Goal: Task Accomplishment & Management: Use online tool/utility

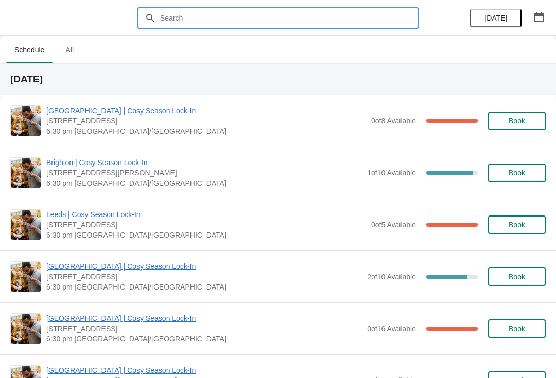
click at [244, 13] on input "text" at bounding box center [287, 18] width 257 height 19
type input "[GEOGRAPHIC_DATA]"
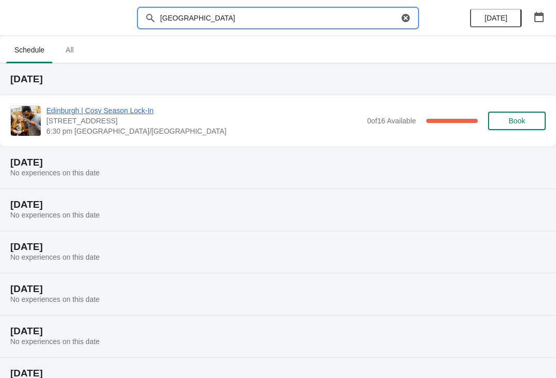
click at [293, 115] on span "Edinburgh | Cosy Season Lock-In" at bounding box center [203, 110] width 315 height 10
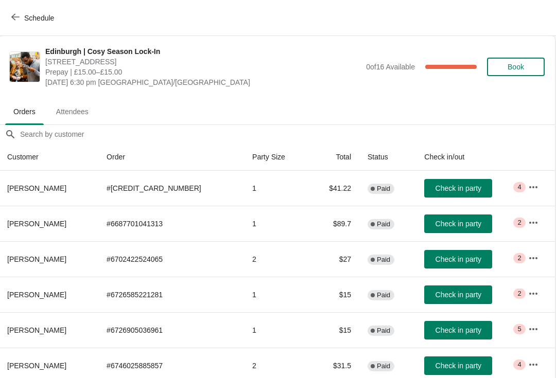
scroll to position [0, 1]
click at [275, 261] on td "2" at bounding box center [276, 258] width 65 height 35
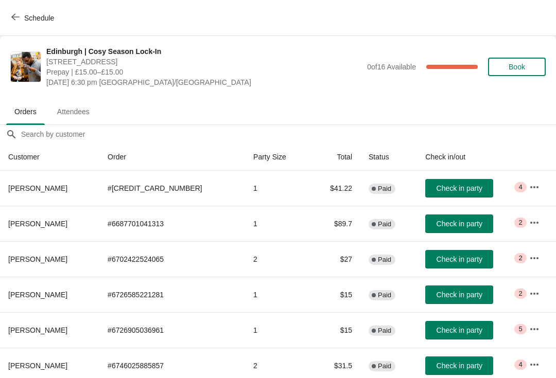
scroll to position [0, 0]
click at [34, 157] on th "Customer" at bounding box center [49, 157] width 99 height 27
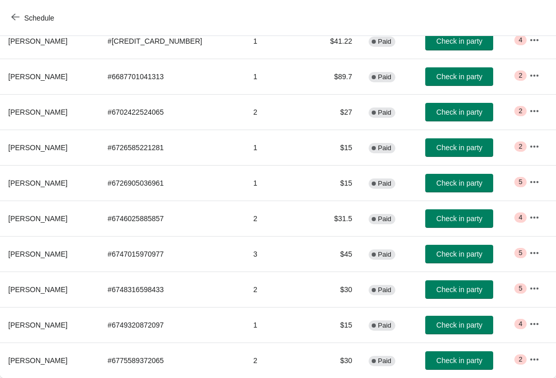
scroll to position [147, 0]
click at [446, 365] on button "Check in party" at bounding box center [459, 360] width 68 height 19
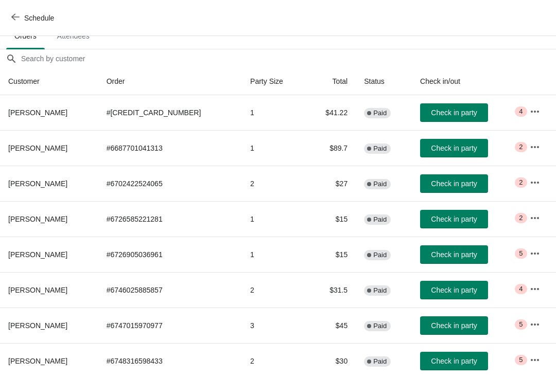
scroll to position [76, 0]
click at [441, 148] on span "Check in party" at bounding box center [454, 148] width 46 height 8
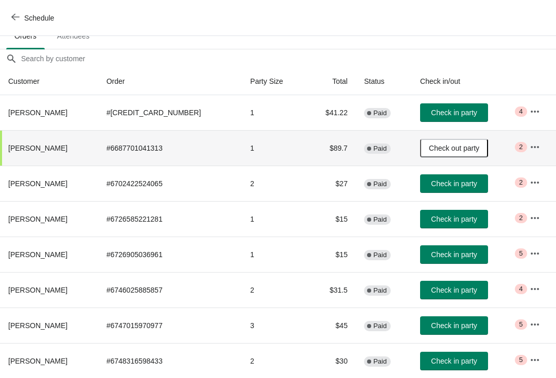
click at [436, 115] on span "Check in party" at bounding box center [454, 113] width 46 height 8
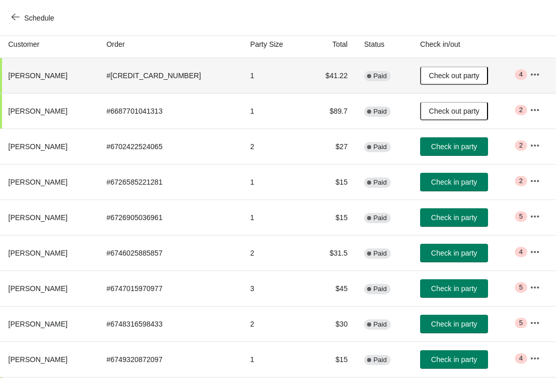
scroll to position [114, 0]
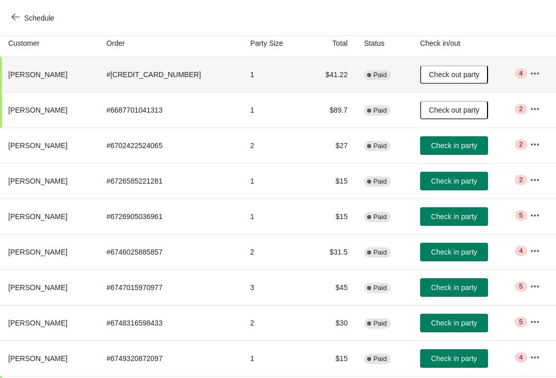
click at [431, 289] on span "Check in party" at bounding box center [454, 287] width 46 height 8
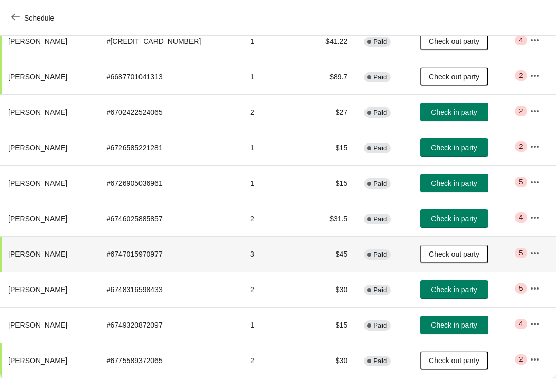
scroll to position [147, 0]
click at [426, 297] on button "Check in party" at bounding box center [454, 289] width 68 height 19
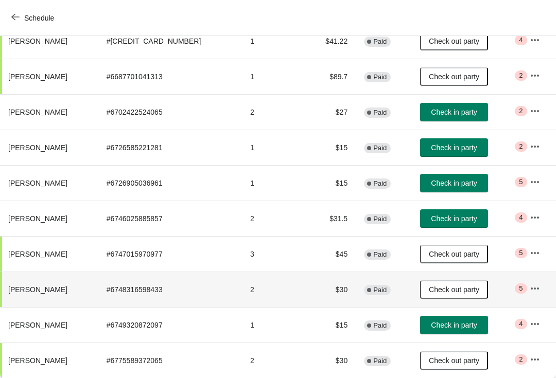
click at [431, 324] on span "Check in party" at bounding box center [454, 325] width 46 height 8
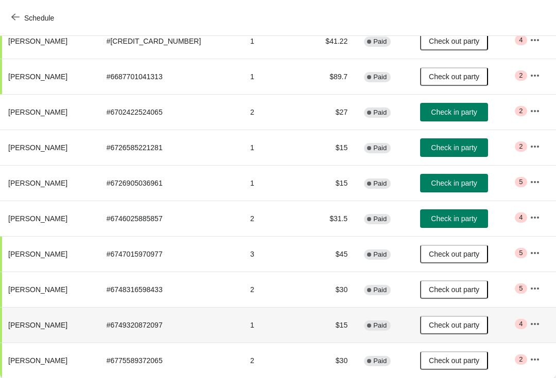
click at [431, 106] on button "Check in party" at bounding box center [454, 112] width 68 height 19
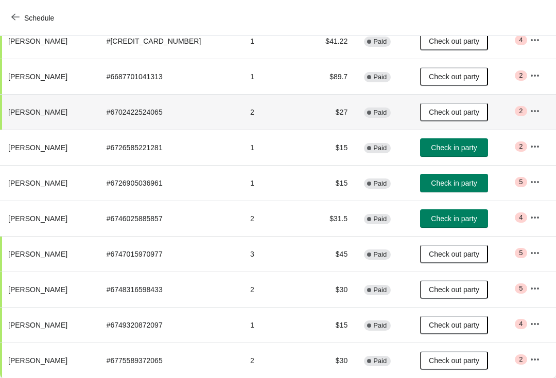
click at [434, 151] on span "Check in party" at bounding box center [454, 148] width 46 height 8
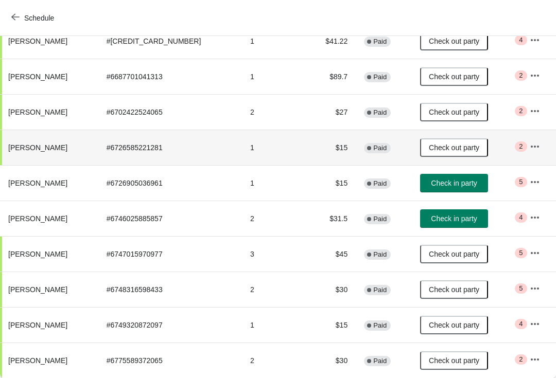
click at [440, 174] on button "Check in party" at bounding box center [454, 183] width 68 height 19
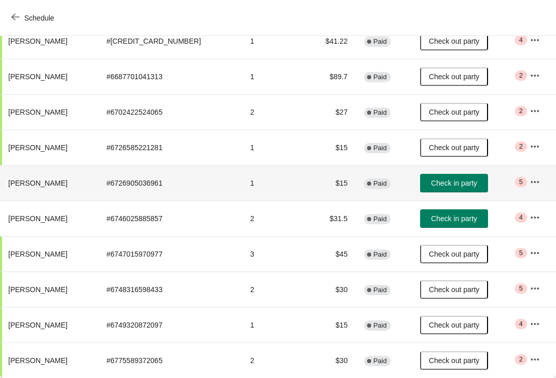
click at [445, 185] on span "Check in party" at bounding box center [454, 183] width 46 height 8
click at [447, 191] on button "Check in party" at bounding box center [454, 183] width 68 height 19
click at [439, 217] on span "Check in party" at bounding box center [454, 219] width 46 height 8
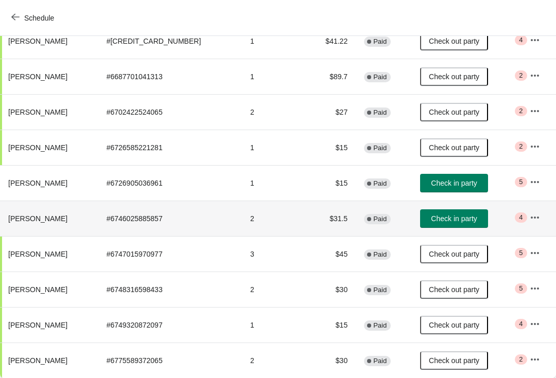
click at [441, 224] on button "Check in party" at bounding box center [454, 218] width 68 height 19
click at [436, 183] on span "Check in party" at bounding box center [454, 183] width 46 height 8
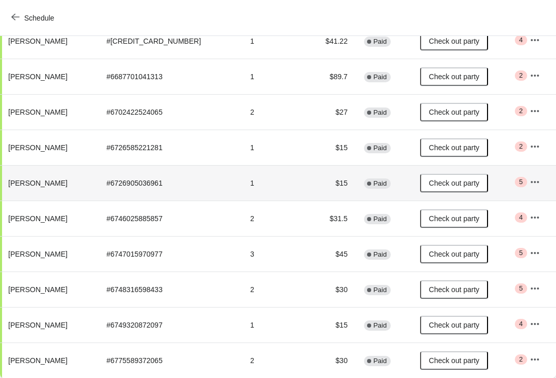
click at [429, 216] on span "Check out party" at bounding box center [454, 219] width 50 height 8
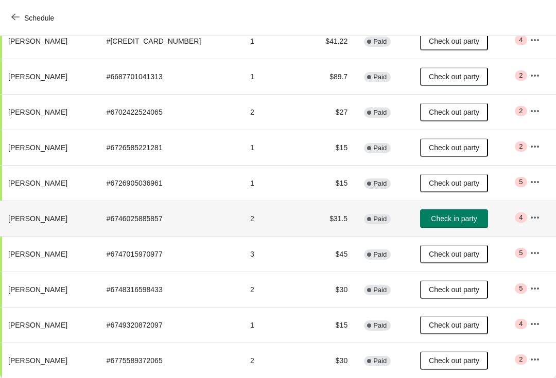
click at [424, 226] on button "Check in party" at bounding box center [454, 218] width 68 height 19
